Goal: Task Accomplishment & Management: Manage account settings

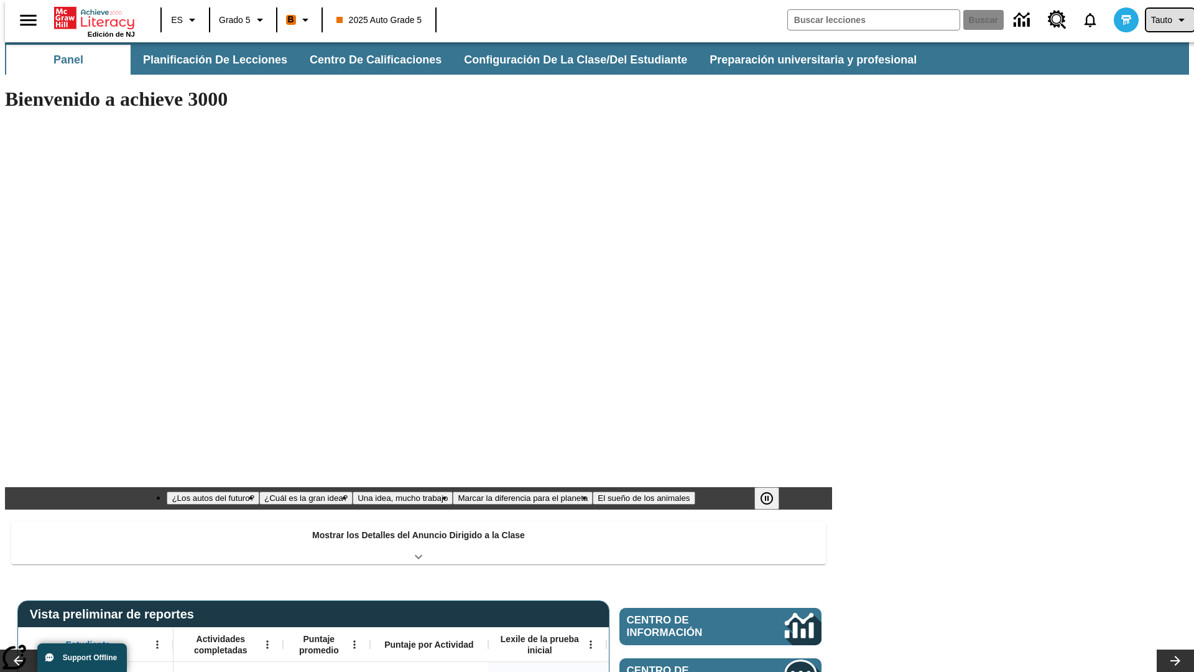
click at [1164, 20] on span "Tauto" at bounding box center [1161, 20] width 21 height 13
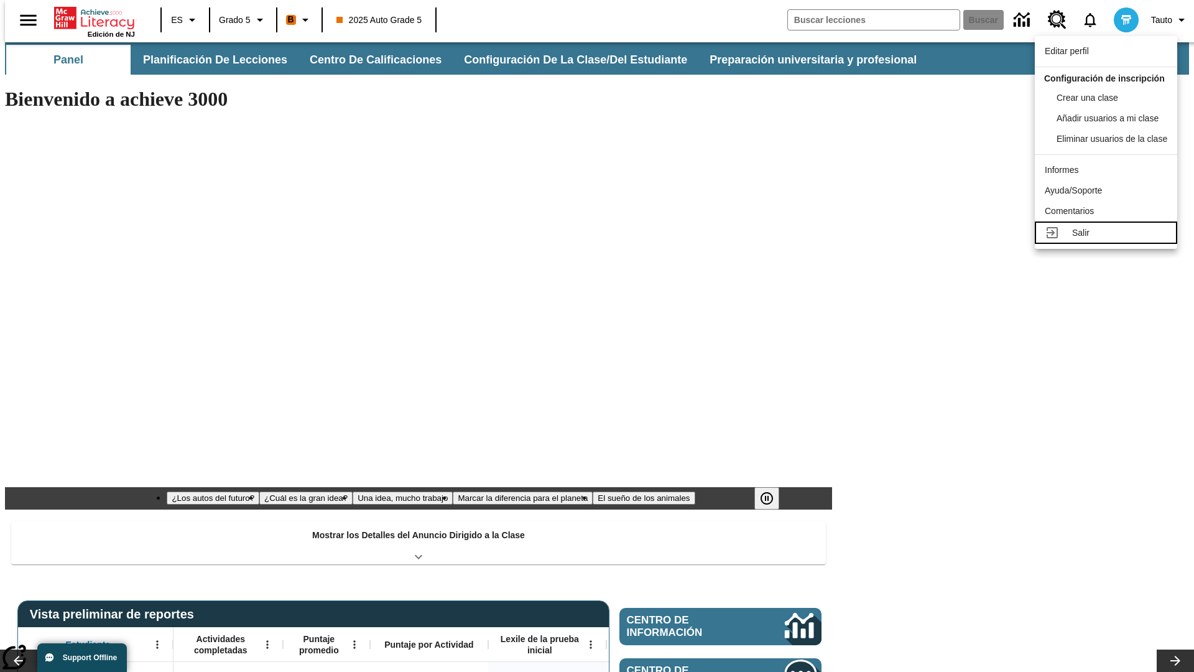
click at [1110, 239] on div "Salir" at bounding box center [1119, 232] width 95 height 13
